Goal: Check status: Check status

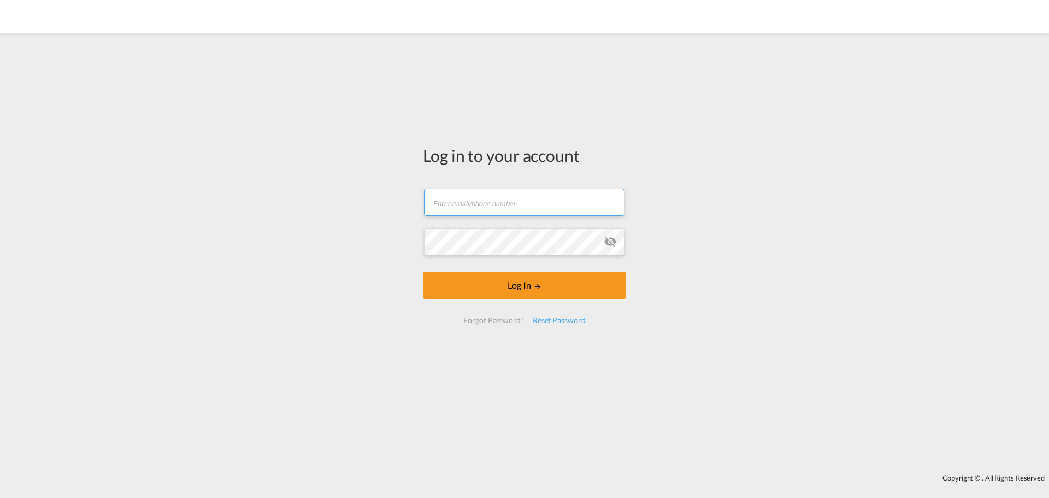
type input "[EMAIL_ADDRESS][DOMAIN_NAME]"
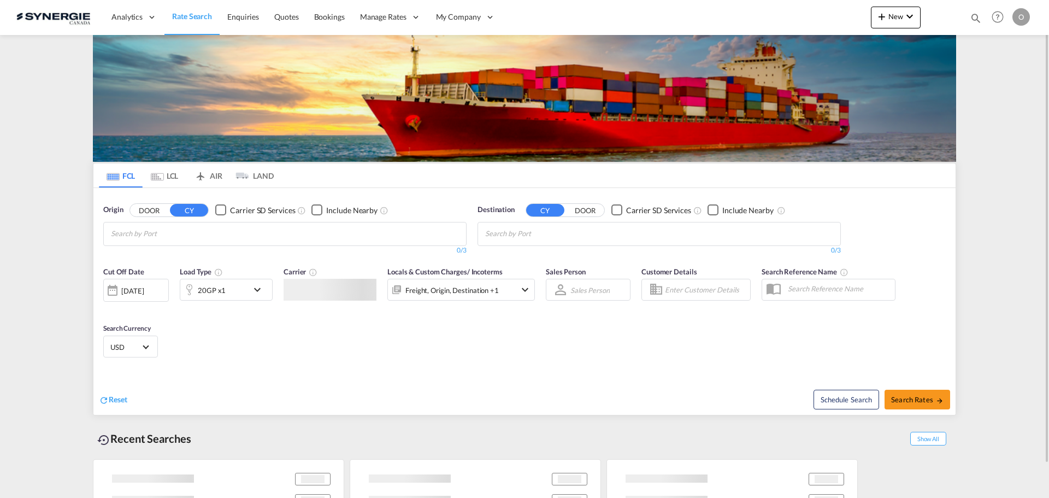
click at [976, 20] on md-icon "icon-magnify" at bounding box center [976, 18] width 12 height 12
drag, startPoint x: 806, startPoint y: 19, endPoint x: 804, endPoint y: 27, distance: 7.7
click at [806, 19] on select "Bookings Quotes Enquiries" at bounding box center [802, 18] width 52 height 20
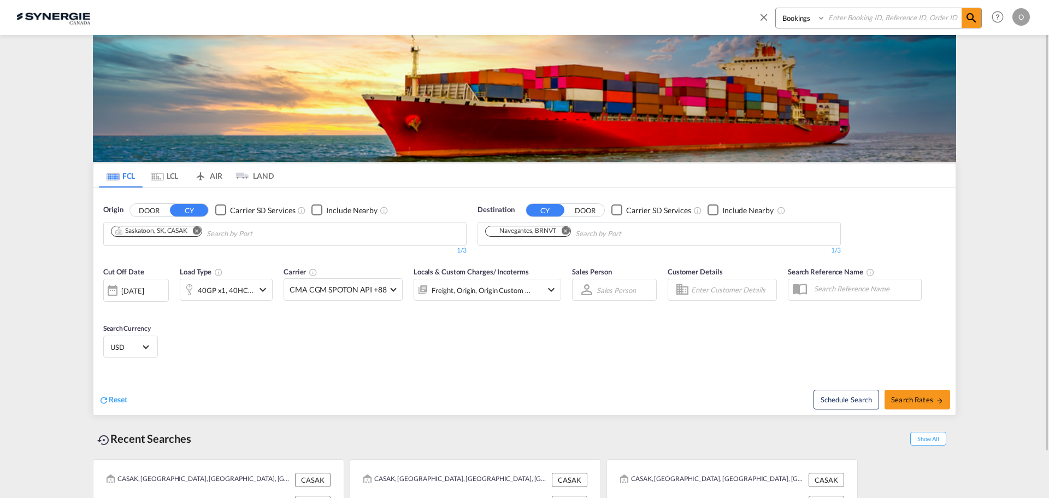
select select "Quotes"
click at [776, 8] on select "Bookings Quotes Enquiries" at bounding box center [802, 18] width 52 height 20
click at [847, 28] on div "Bookings Quotes Enquiries" at bounding box center [870, 21] width 224 height 26
click at [860, 14] on input at bounding box center [894, 17] width 136 height 19
paste input "SYC000014238-A"
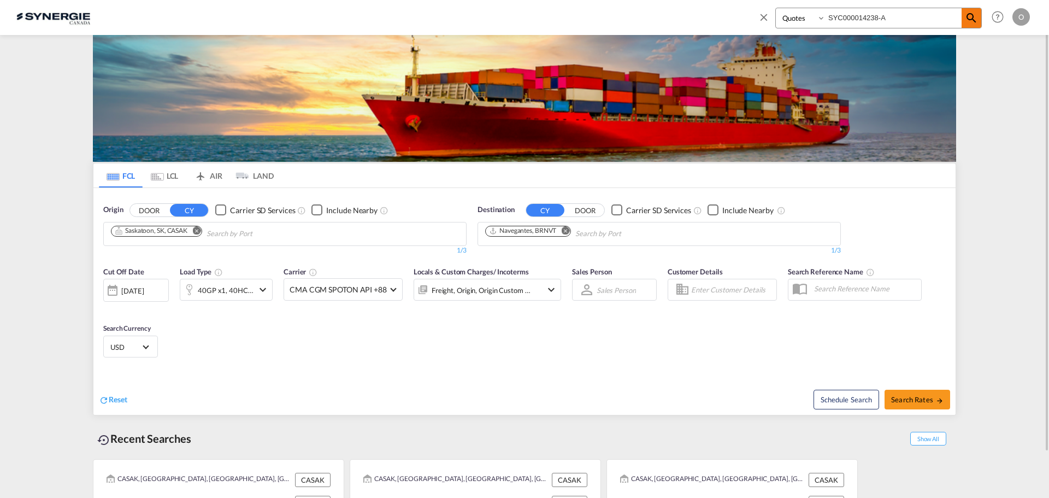
type input "SYC000014238-A"
click at [968, 19] on md-icon "icon-magnify" at bounding box center [971, 17] width 13 height 13
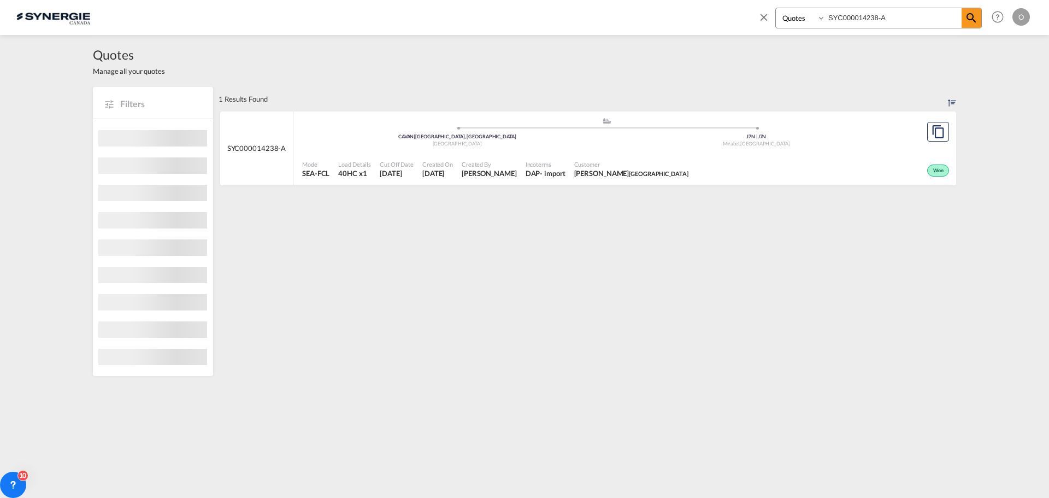
click at [776, 163] on div "Won" at bounding box center [822, 169] width 259 height 27
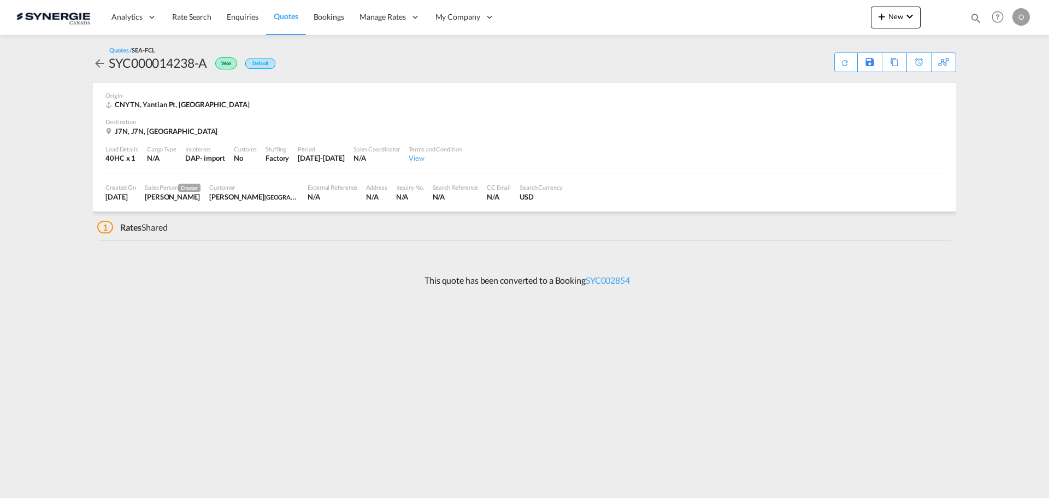
click at [281, 199] on div "[PERSON_NAME] [GEOGRAPHIC_DATA]" at bounding box center [254, 197] width 90 height 10
click at [748, 288] on div "This quote has been converted to a Booking SYC002854" at bounding box center [524, 281] width 863 height 30
click at [738, 326] on md-content "Analytics Reports Dashboard Rate Search Enquiries Quotes Bookings" at bounding box center [524, 249] width 1049 height 498
